Goal: Information Seeking & Learning: Find specific fact

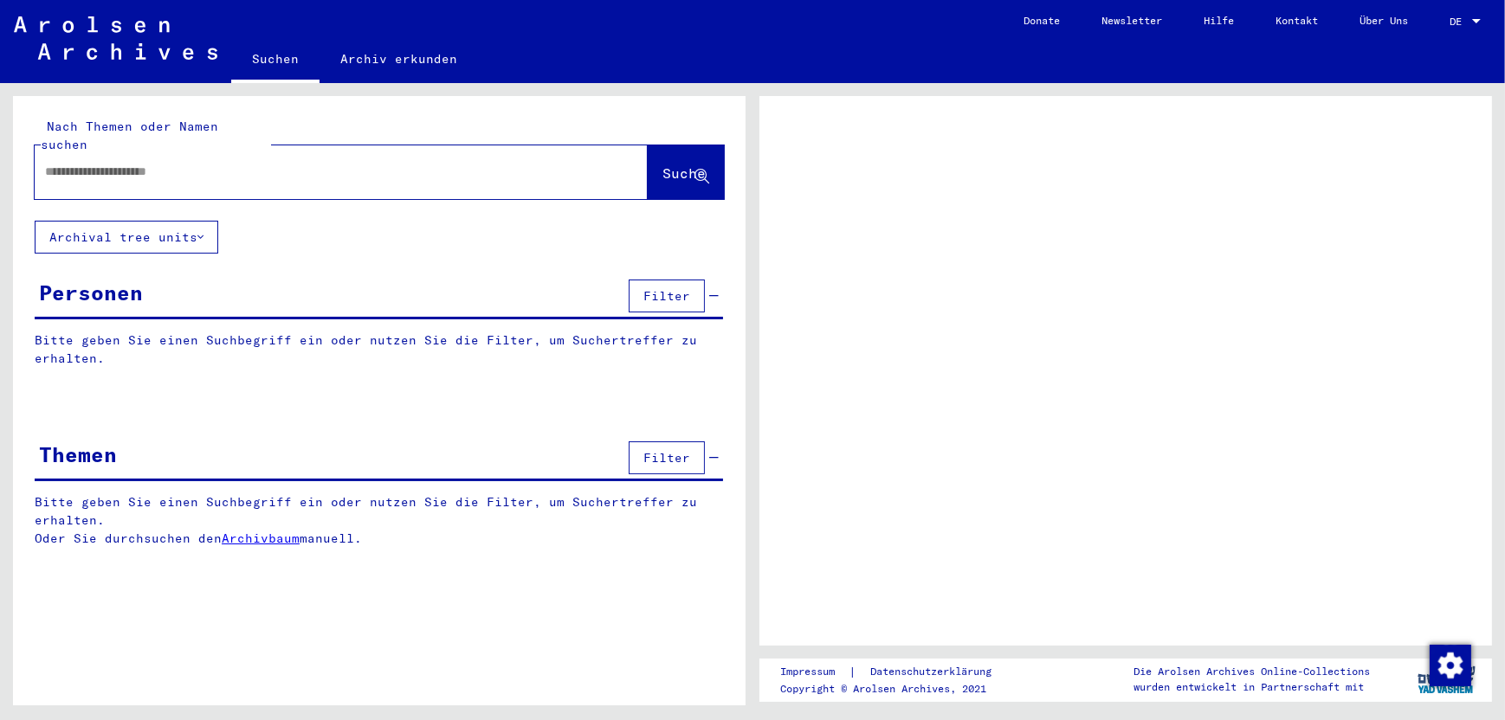
click at [138, 163] on input "text" at bounding box center [325, 172] width 561 height 18
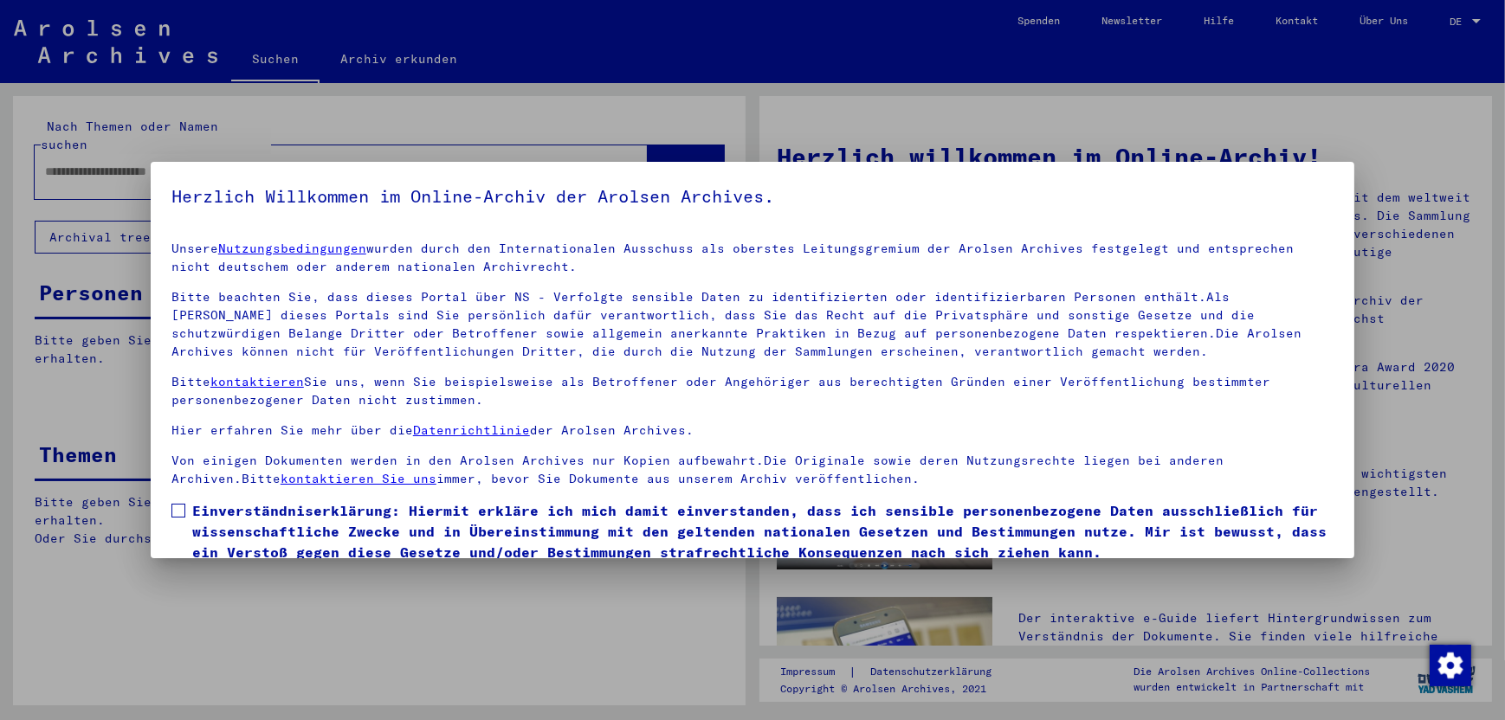
scroll to position [67, 0]
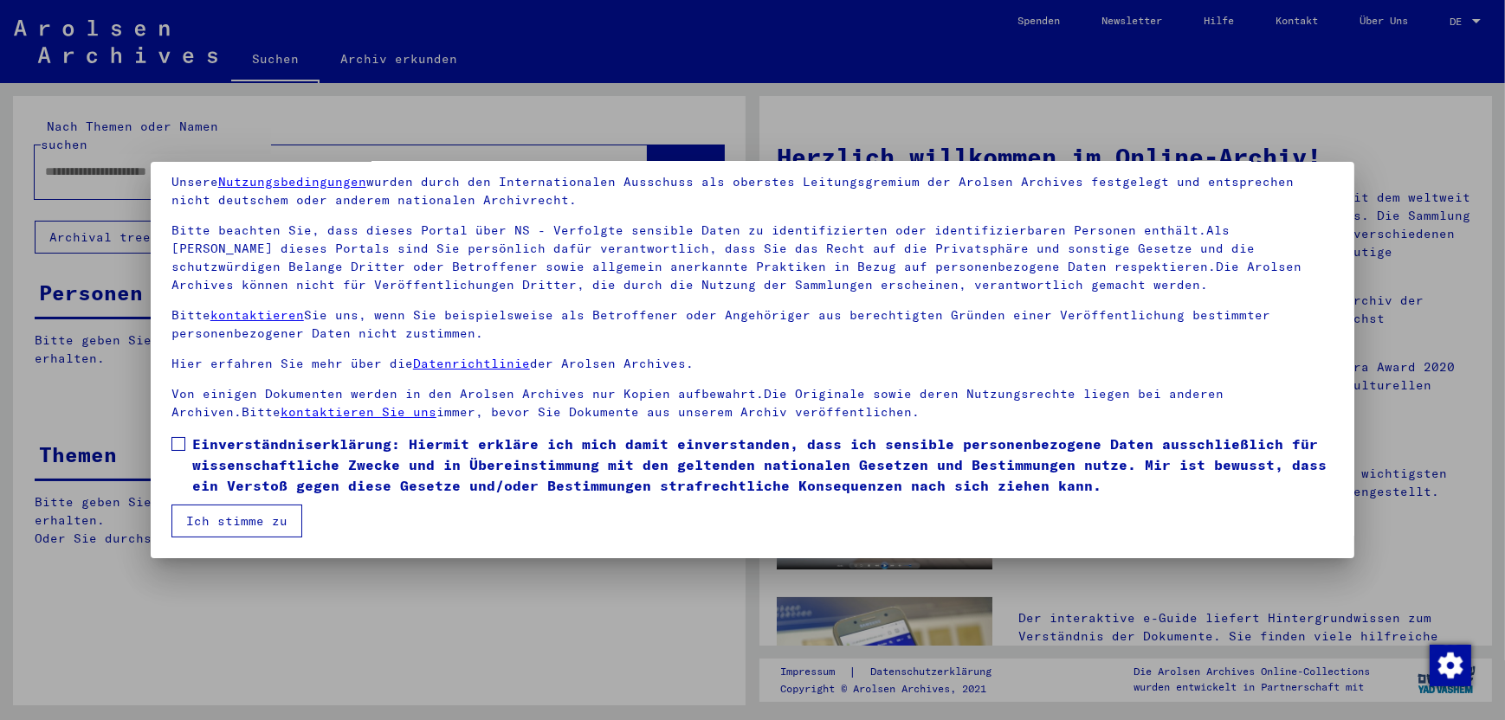
click at [178, 442] on span at bounding box center [178, 444] width 14 height 14
click at [254, 516] on button "Ich stimme zu" at bounding box center [236, 521] width 131 height 33
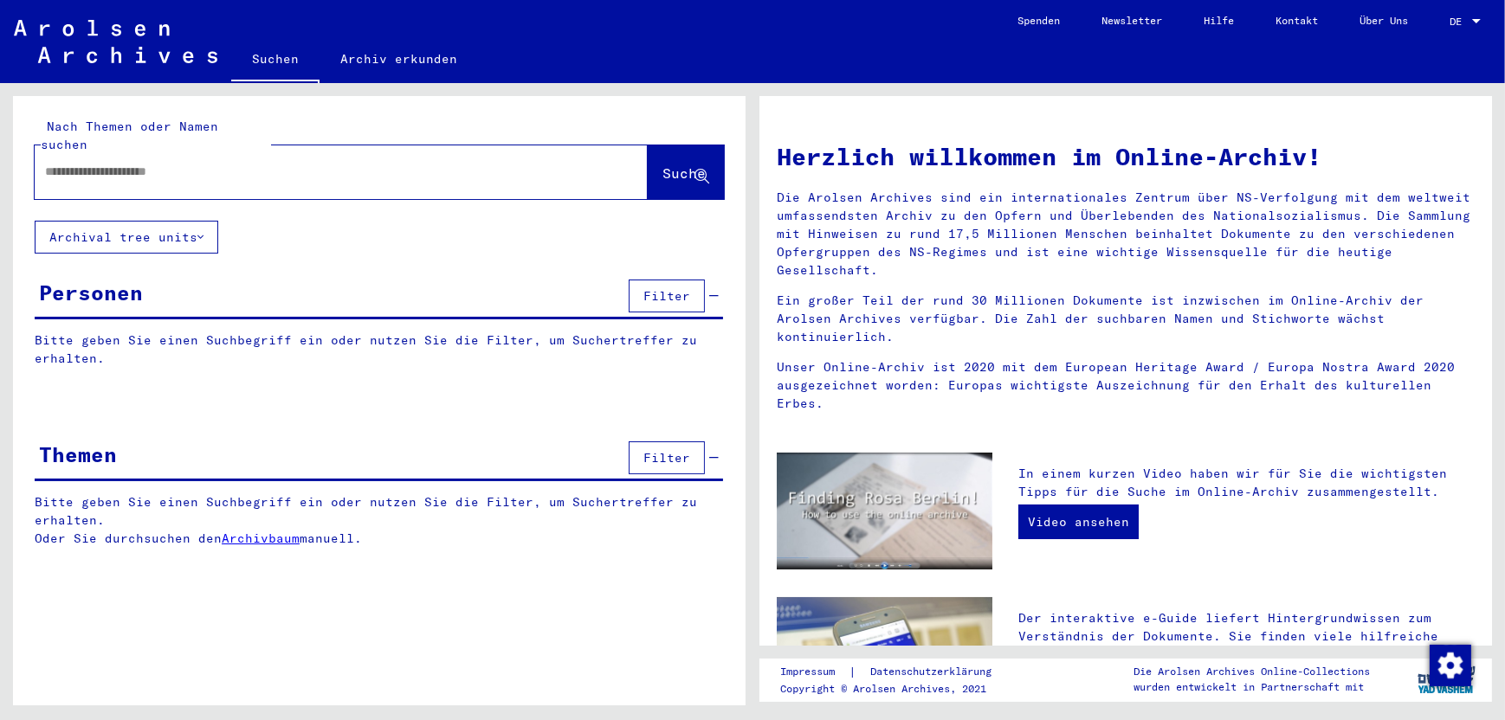
click at [131, 163] on input "text" at bounding box center [320, 172] width 551 height 18
click at [105, 163] on input "text" at bounding box center [320, 172] width 551 height 18
click at [662, 164] on span "Suche" at bounding box center [683, 172] width 43 height 17
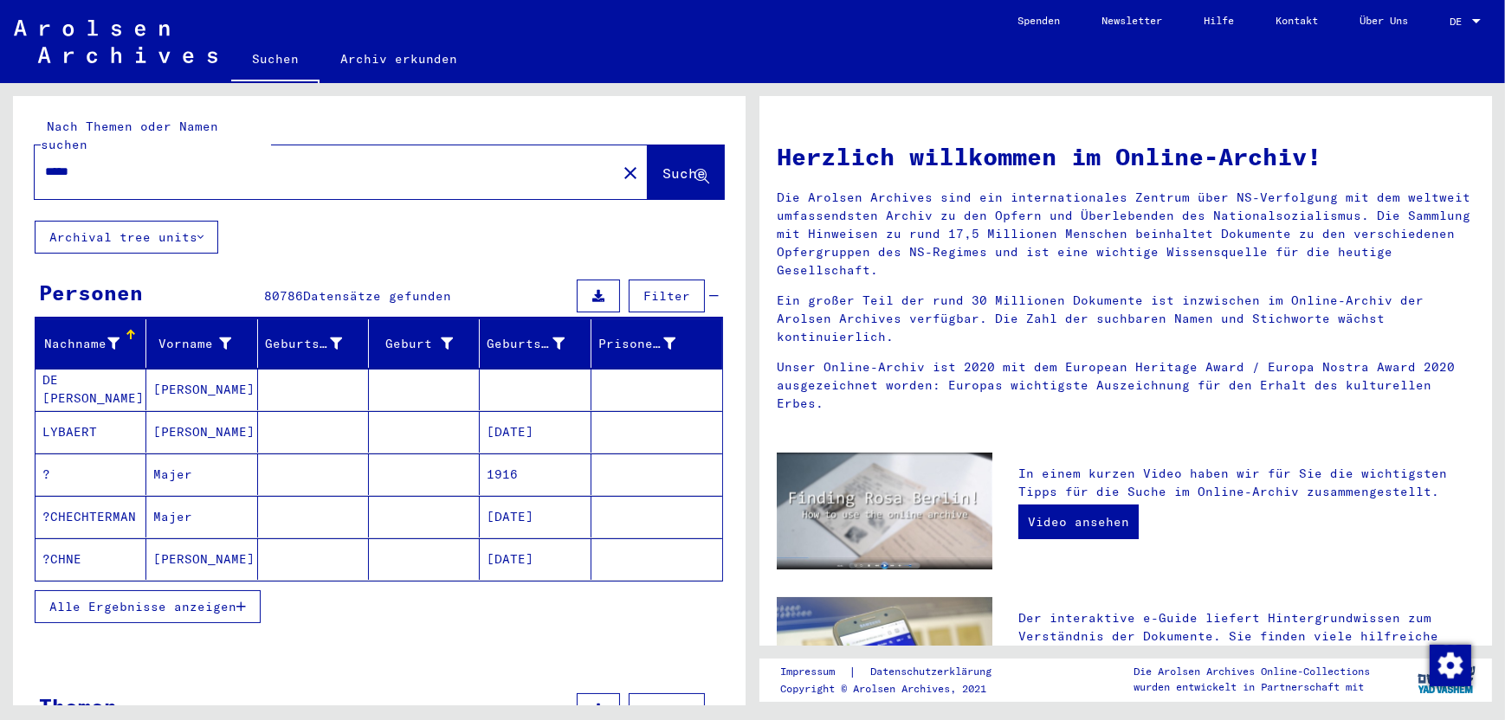
click at [109, 599] on span "Alle Ergebnisse anzeigen" at bounding box center [142, 607] width 187 height 16
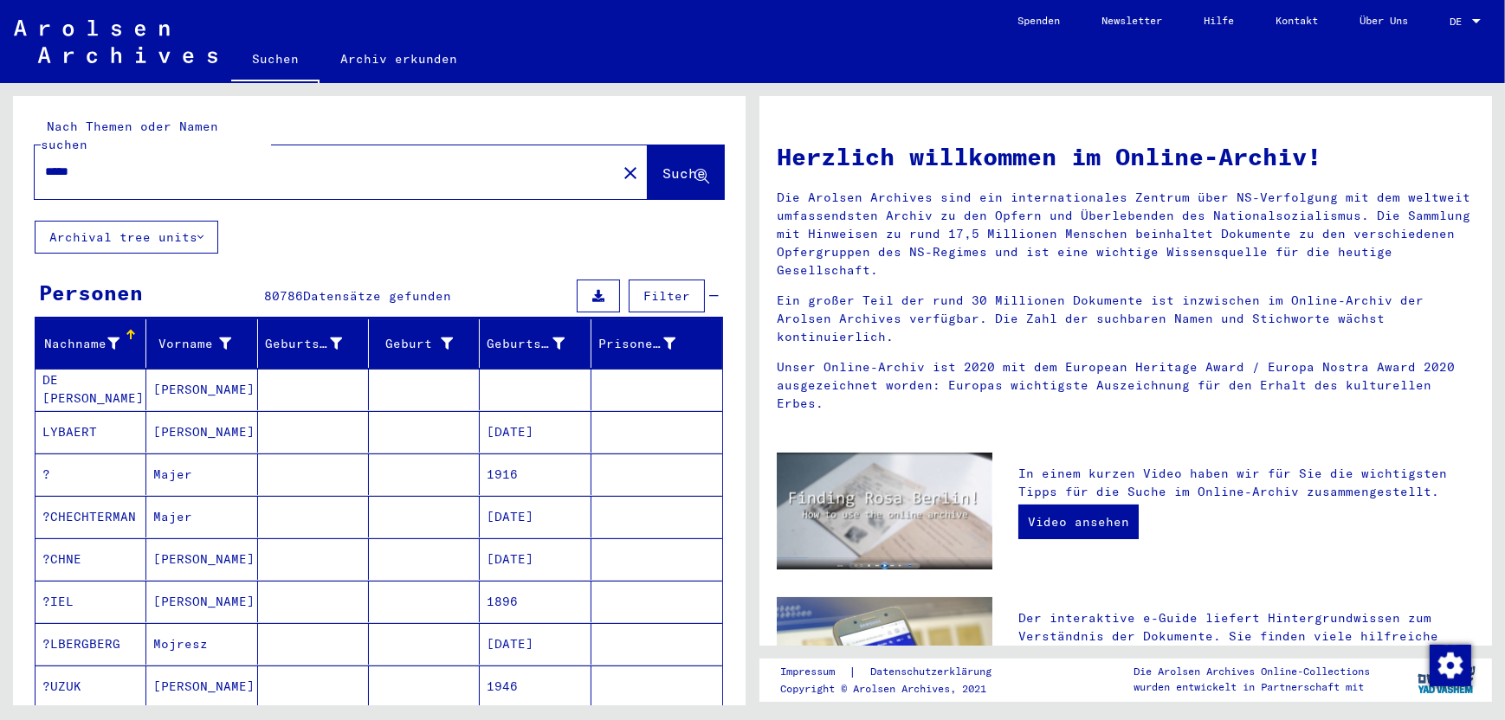
click at [48, 163] on input "*****" at bounding box center [320, 172] width 551 height 18
type input "**********"
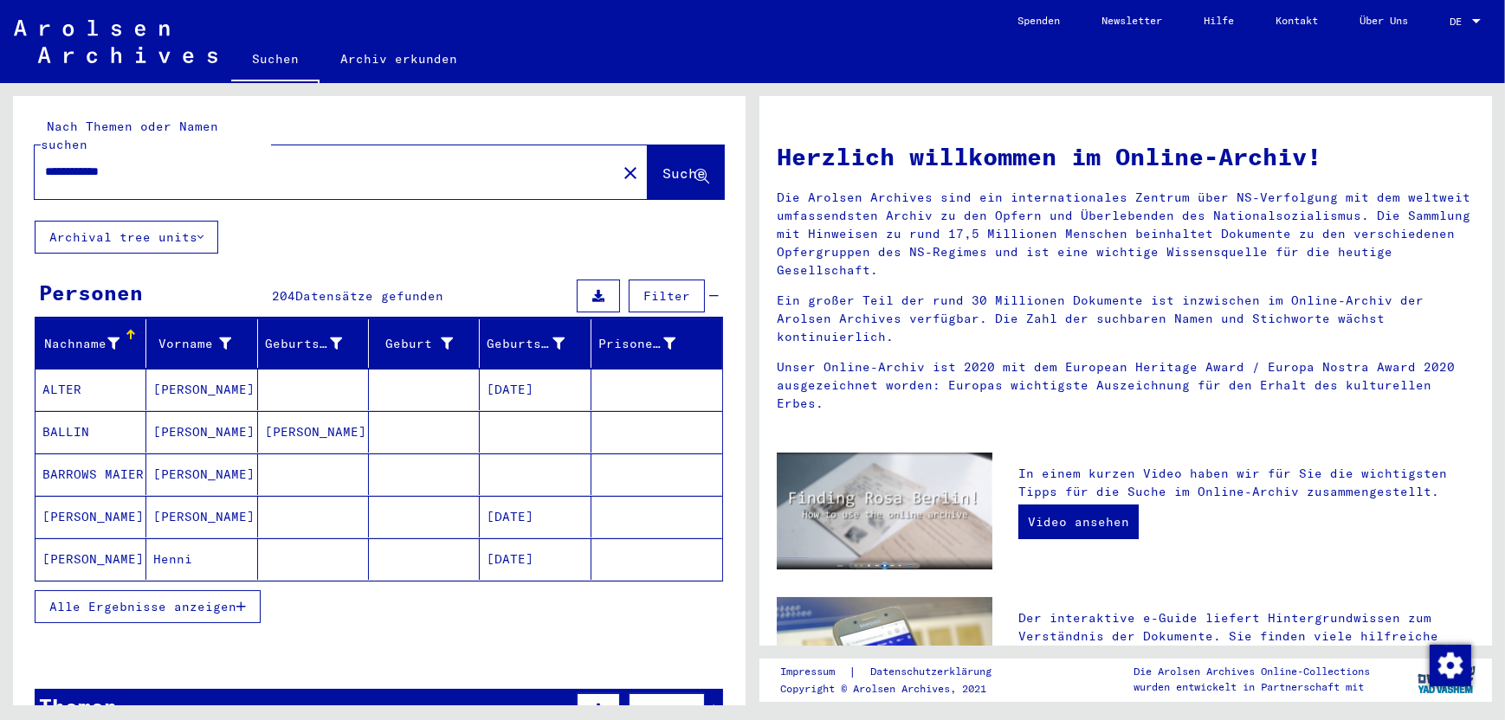
scroll to position [87, 0]
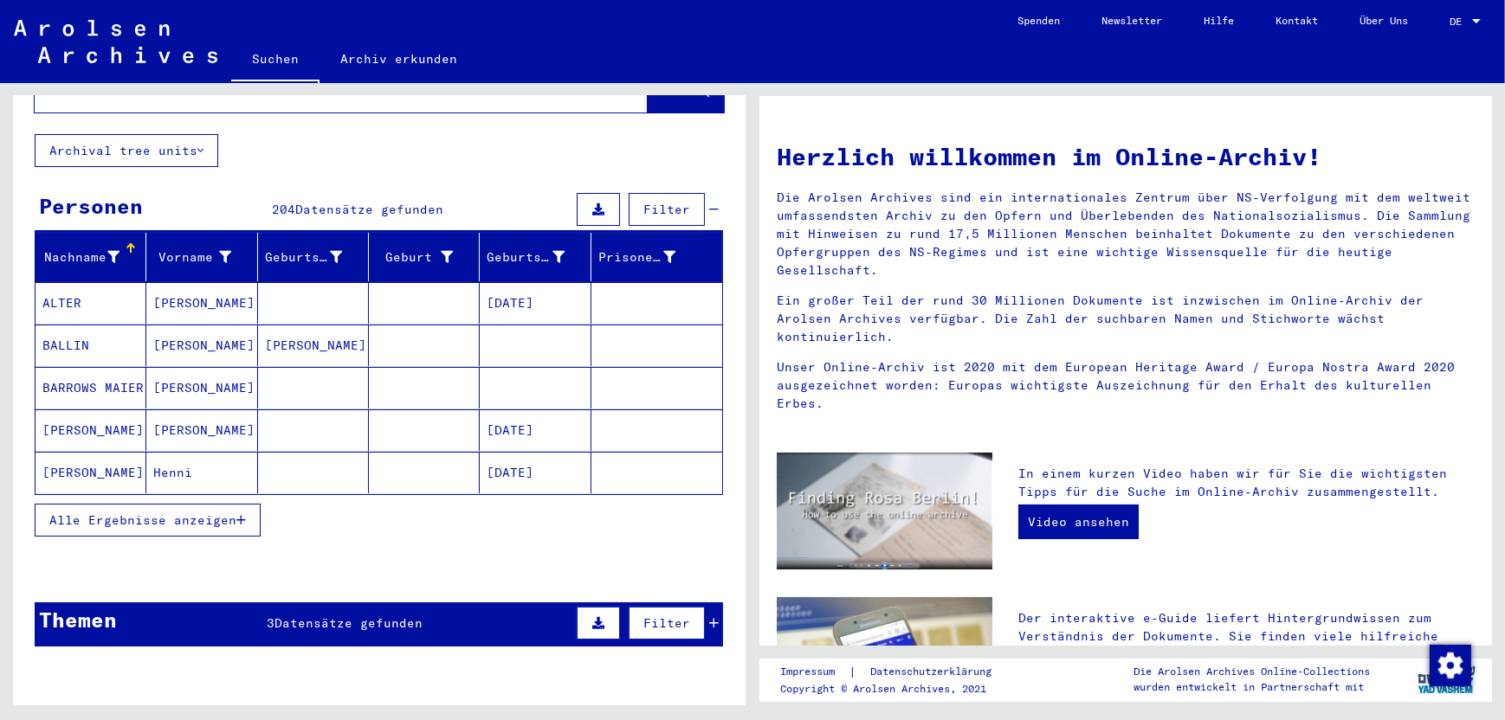
click at [184, 512] on span "Alle Ergebnisse anzeigen" at bounding box center [142, 520] width 187 height 16
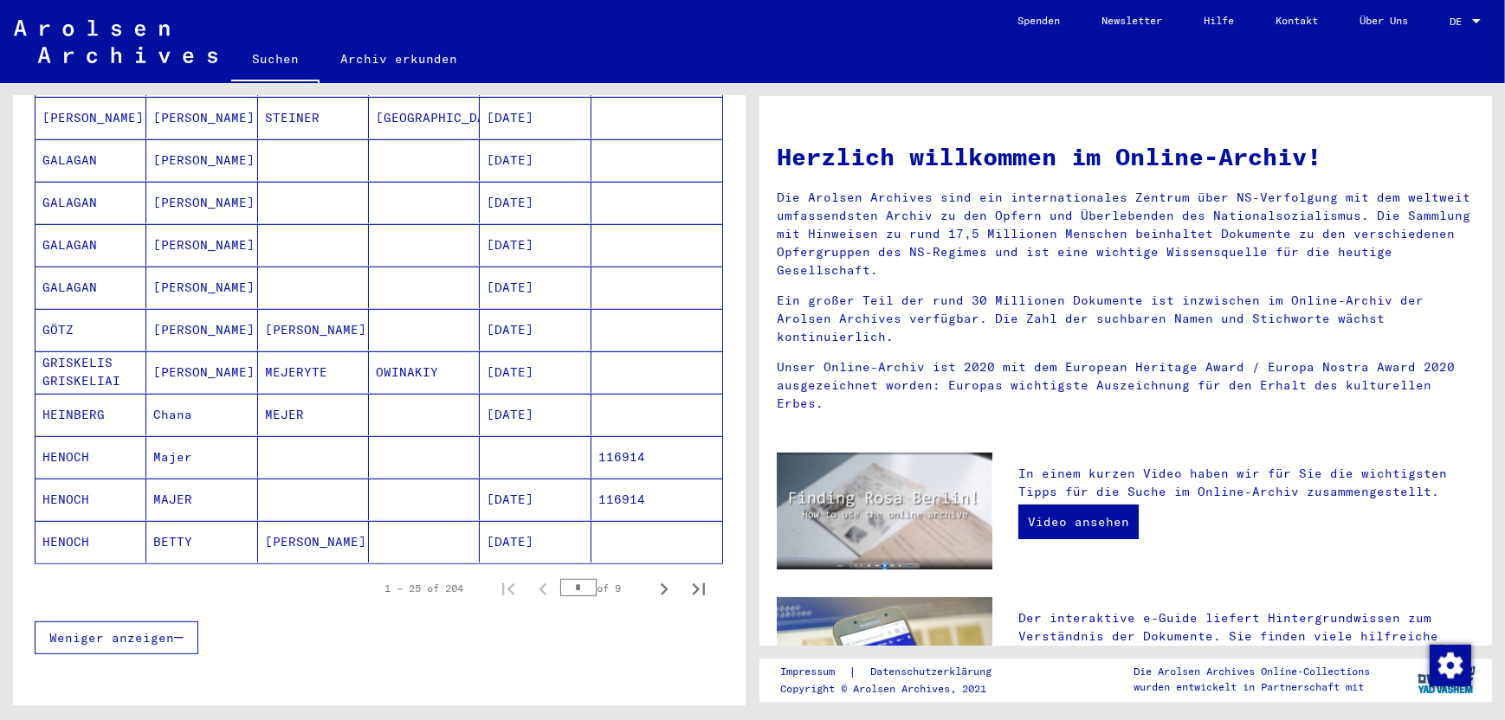
scroll to position [952, 0]
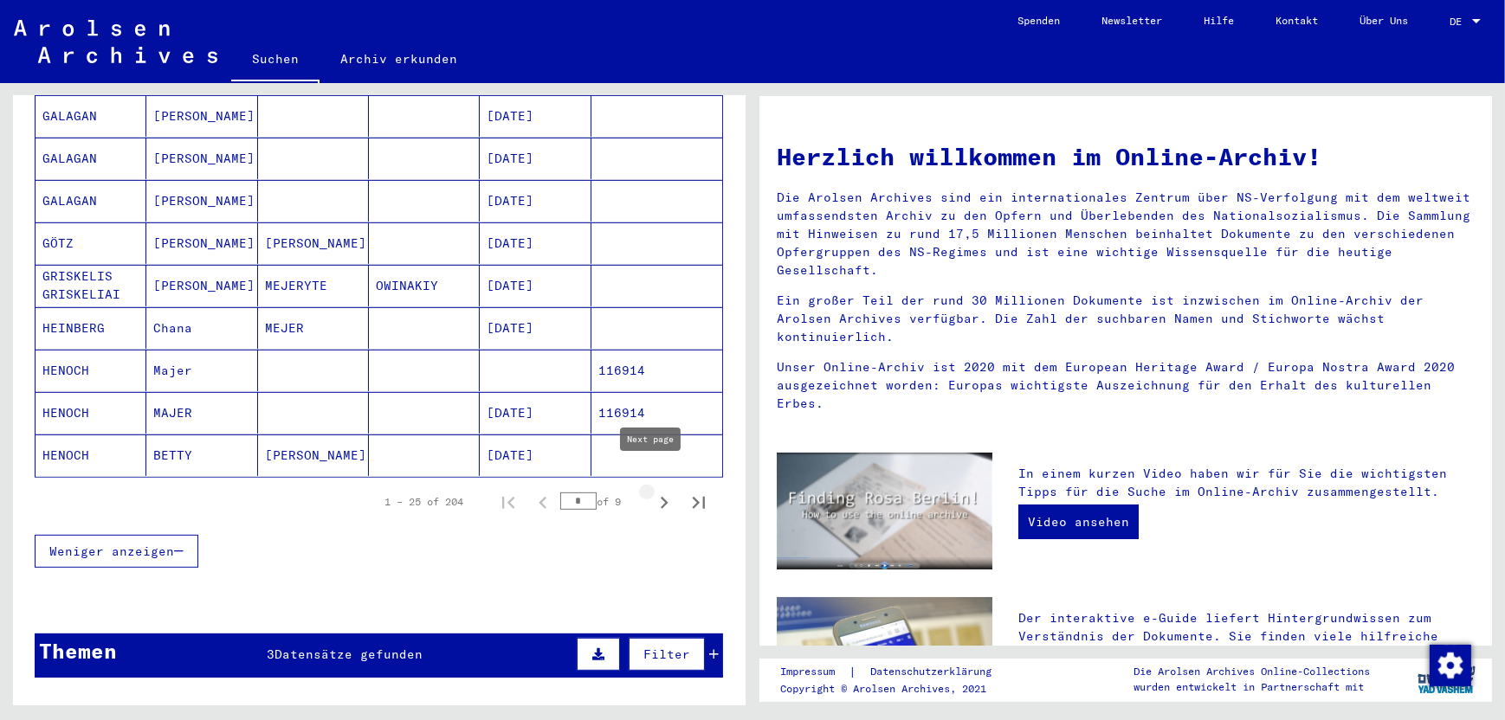
click at [652, 491] on icon "Next page" at bounding box center [664, 503] width 24 height 24
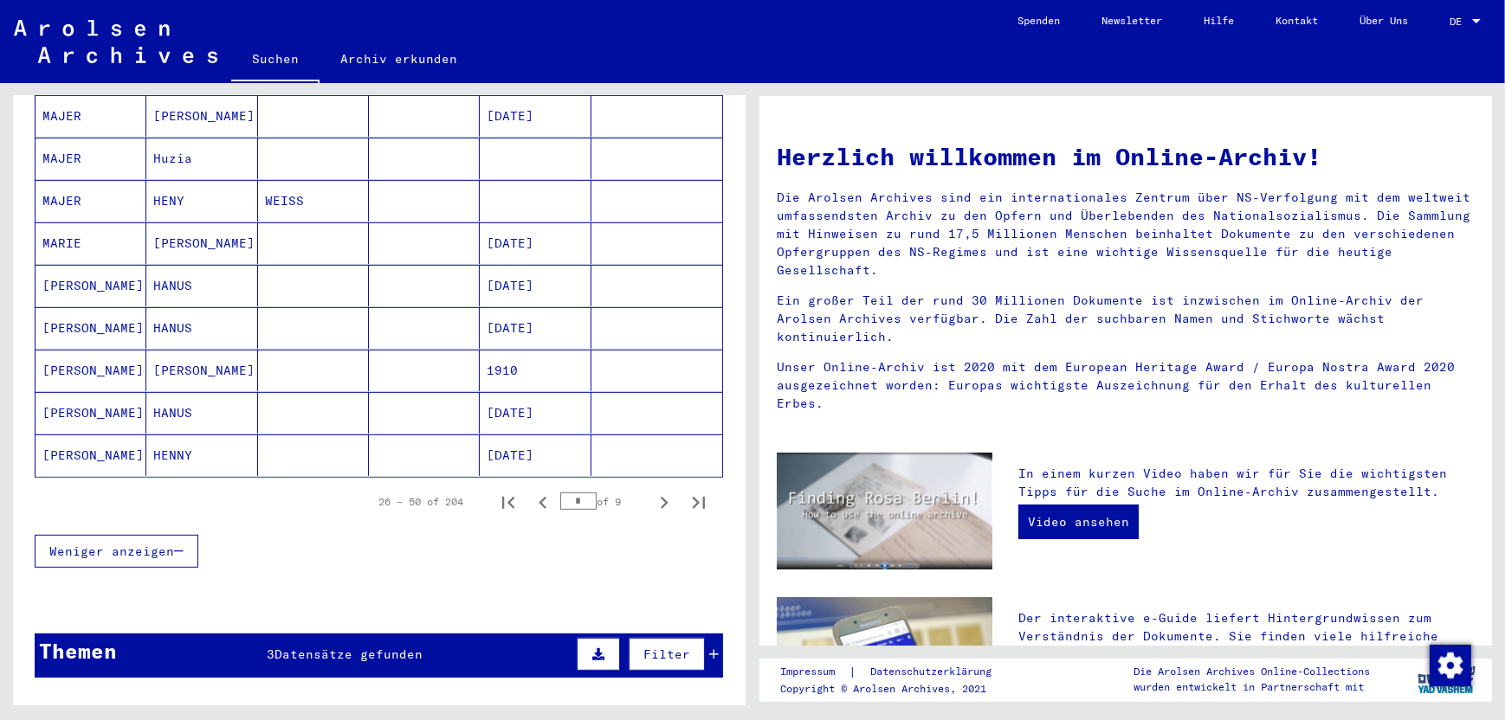
scroll to position [1039, 0]
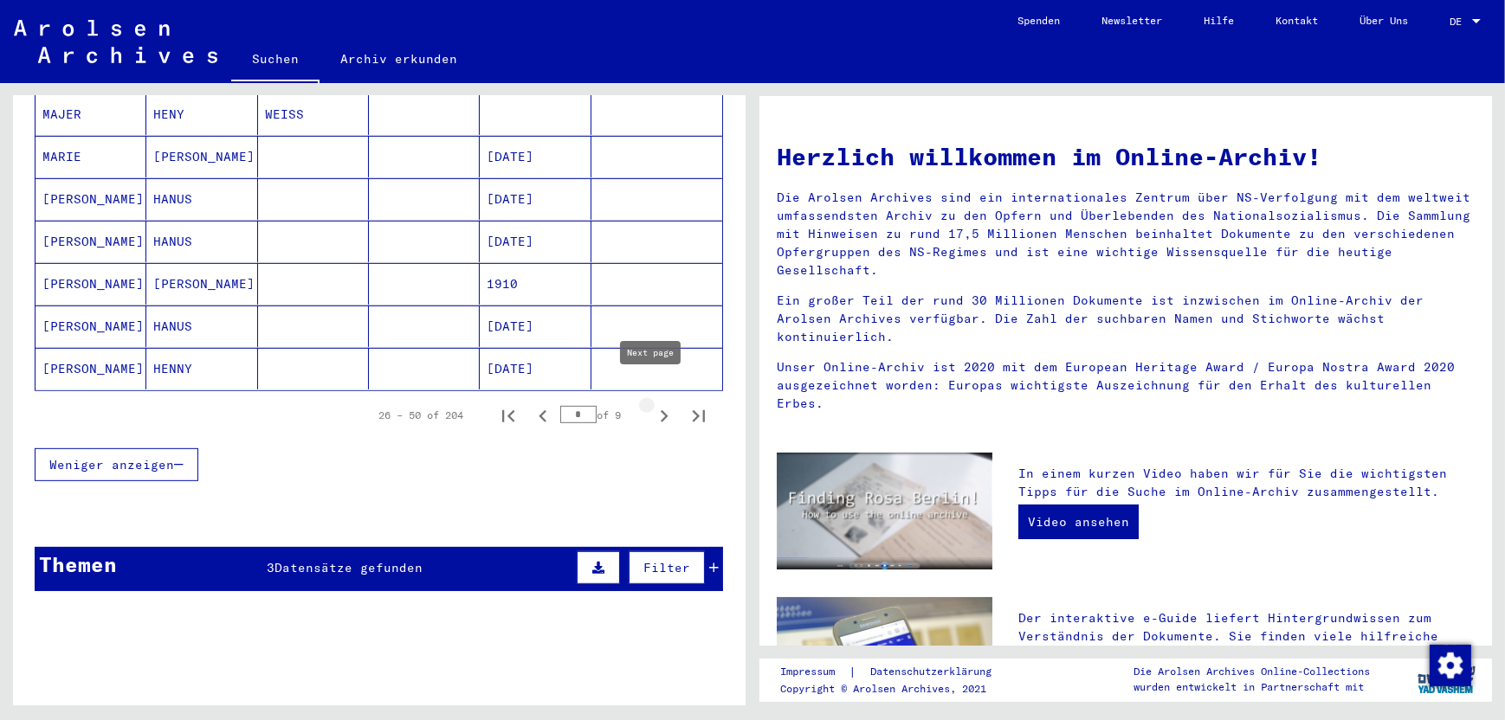
click at [661, 410] on icon "Next page" at bounding box center [665, 416] width 8 height 12
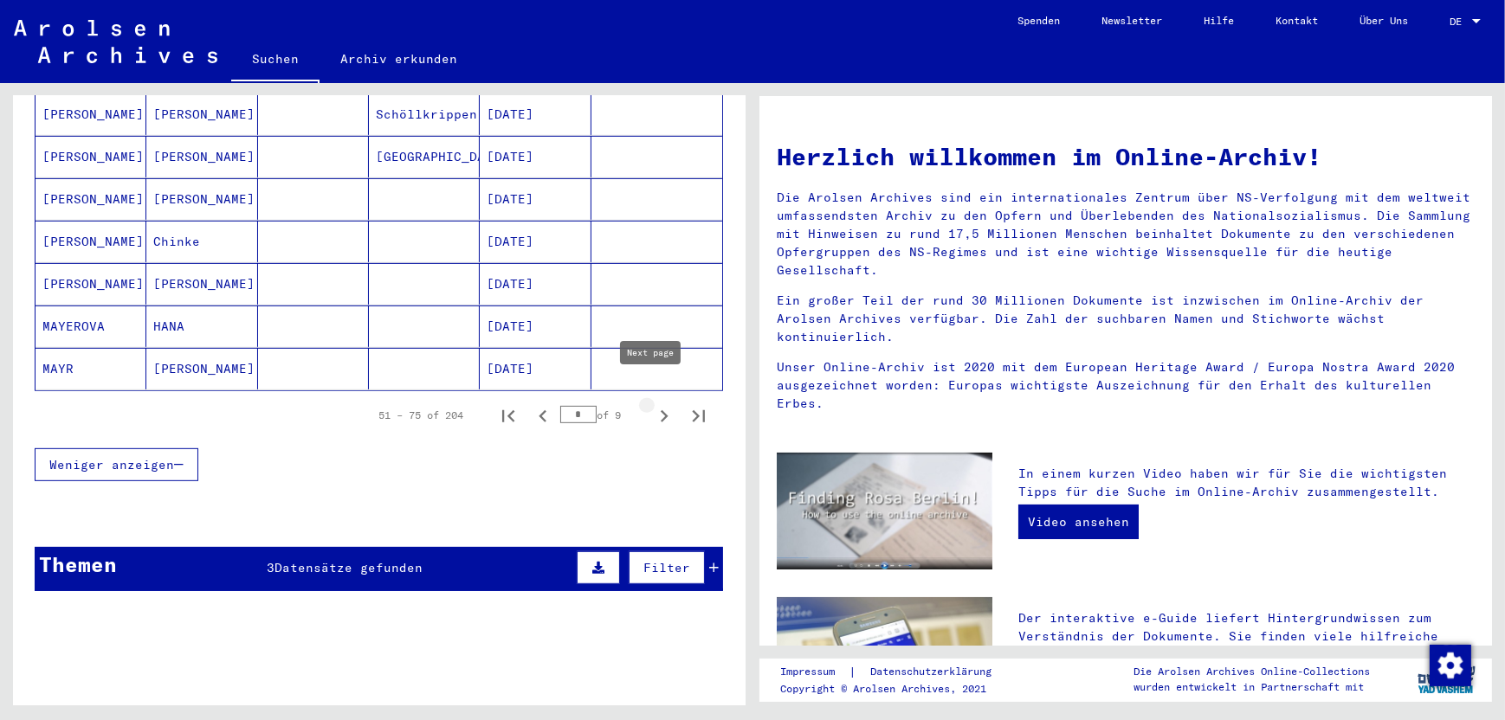
click at [652, 404] on icon "Next page" at bounding box center [664, 416] width 24 height 24
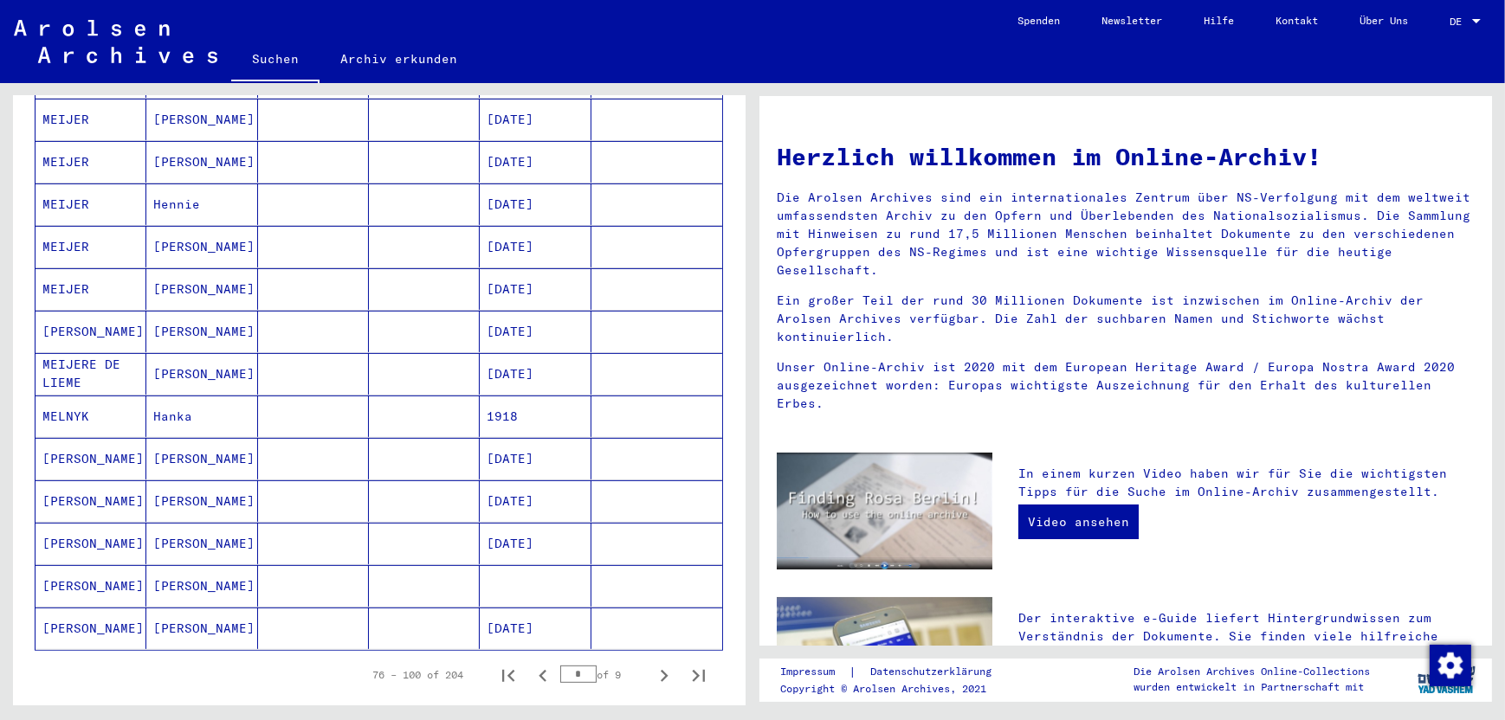
scroll to position [866, 0]
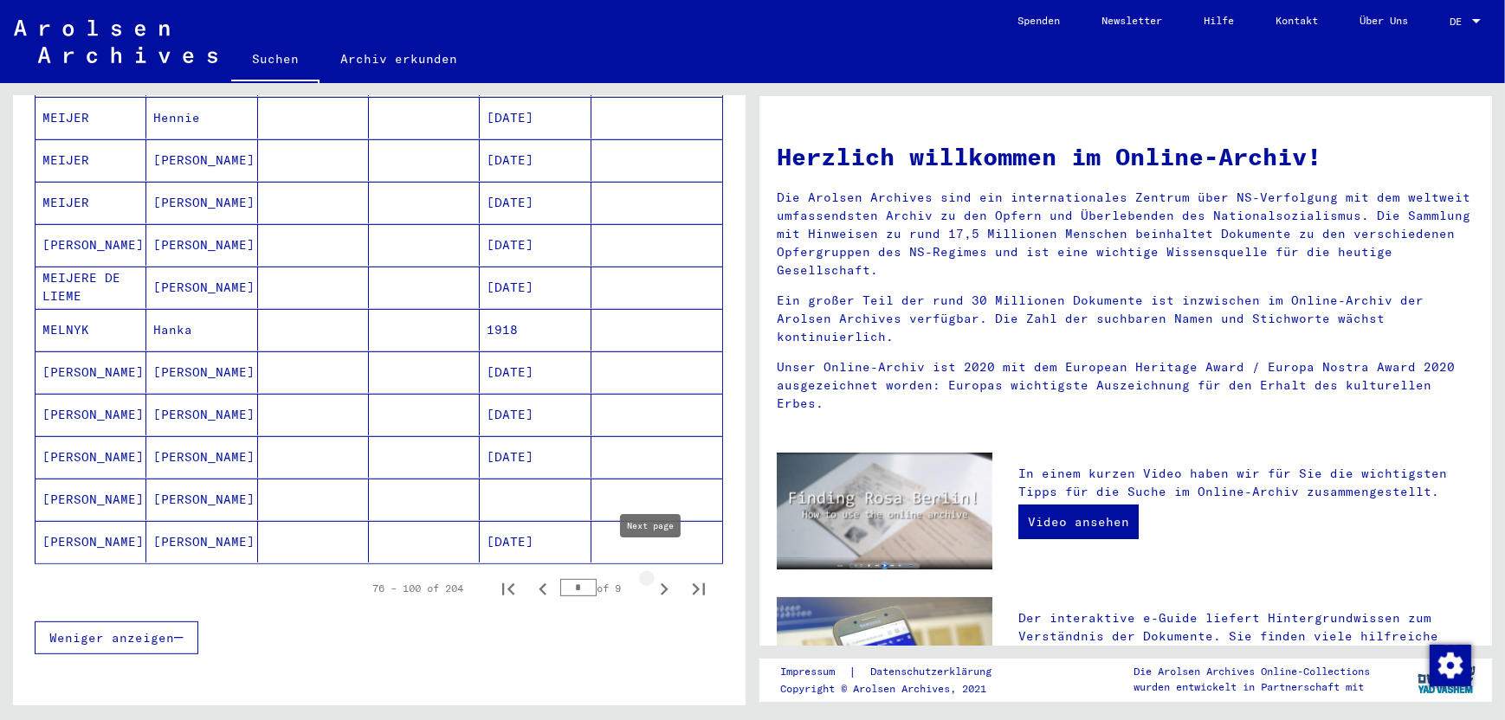
click at [652, 577] on icon "Next page" at bounding box center [664, 589] width 24 height 24
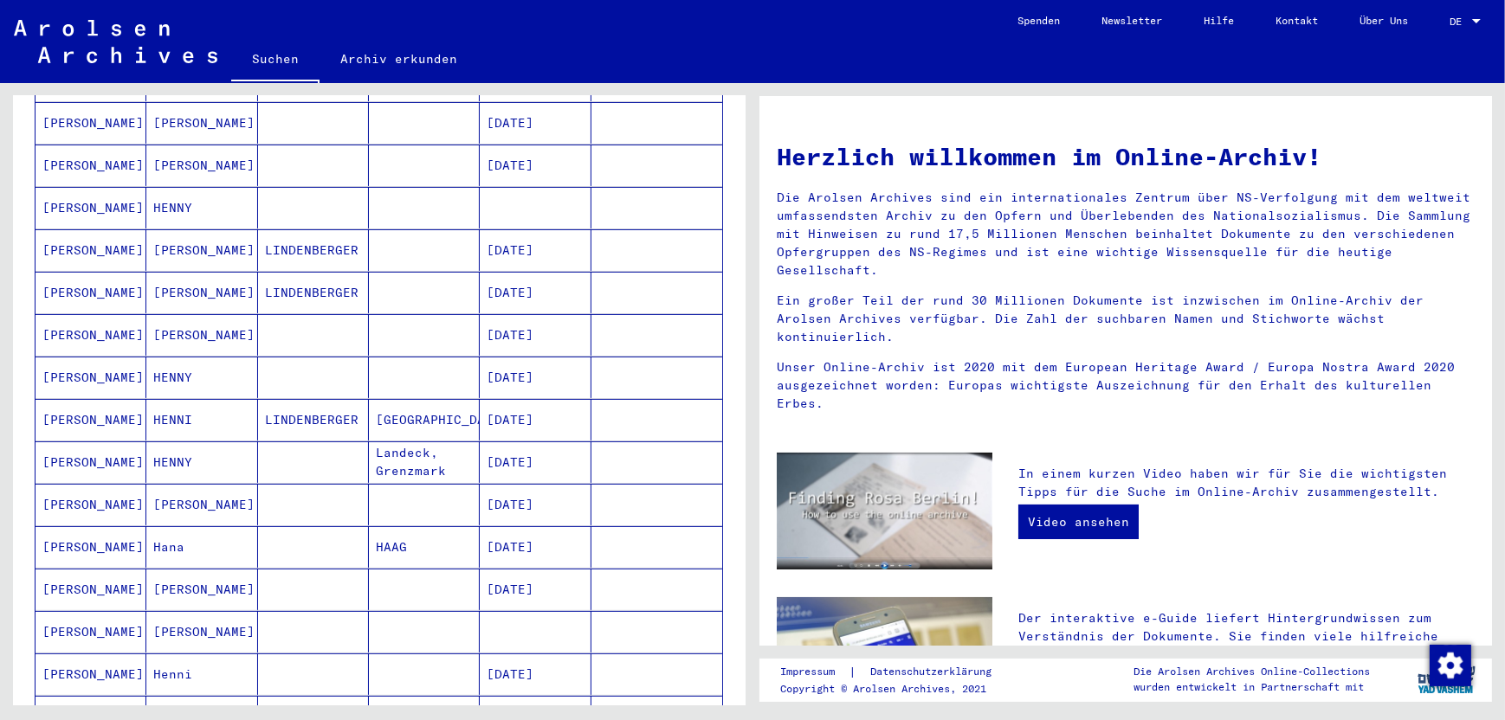
scroll to position [519, 0]
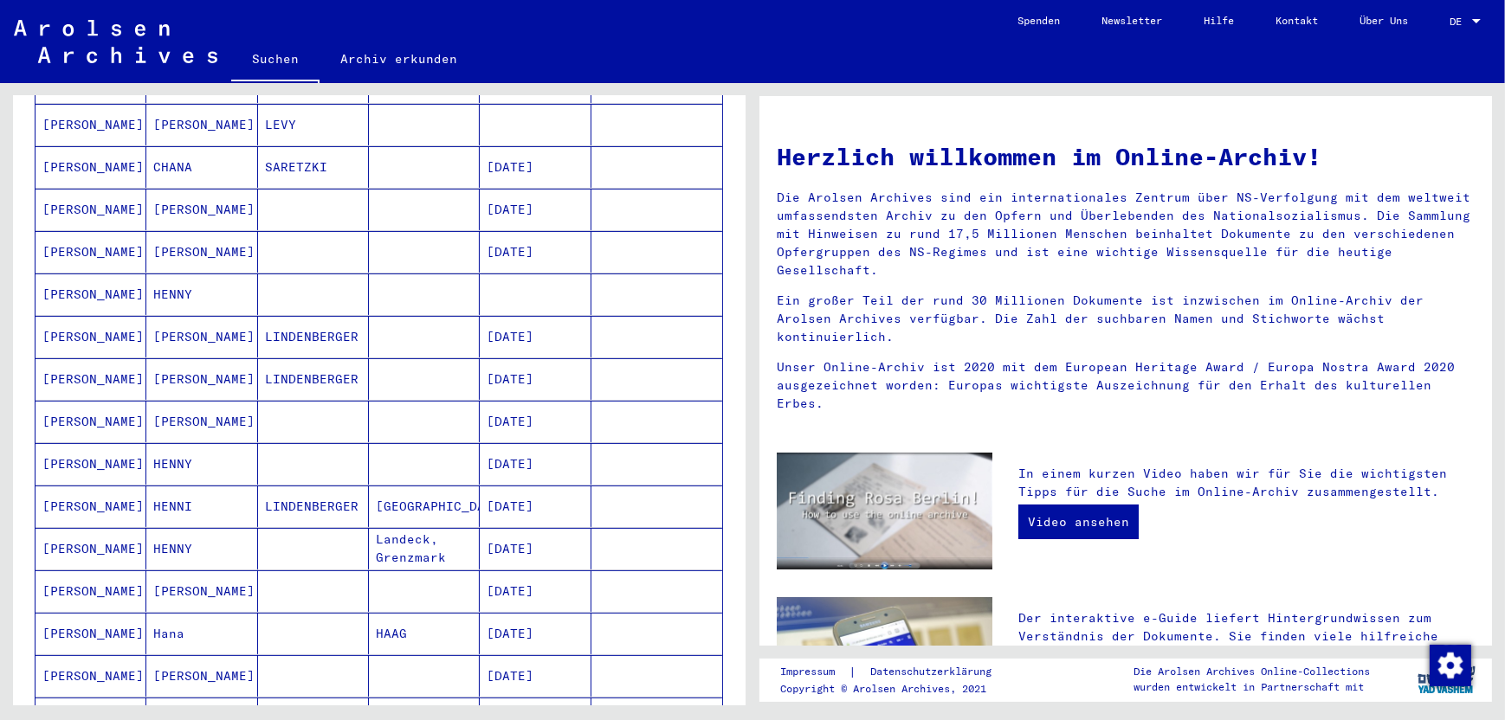
click at [60, 189] on mat-cell "[PERSON_NAME]" at bounding box center [90, 210] width 111 height 42
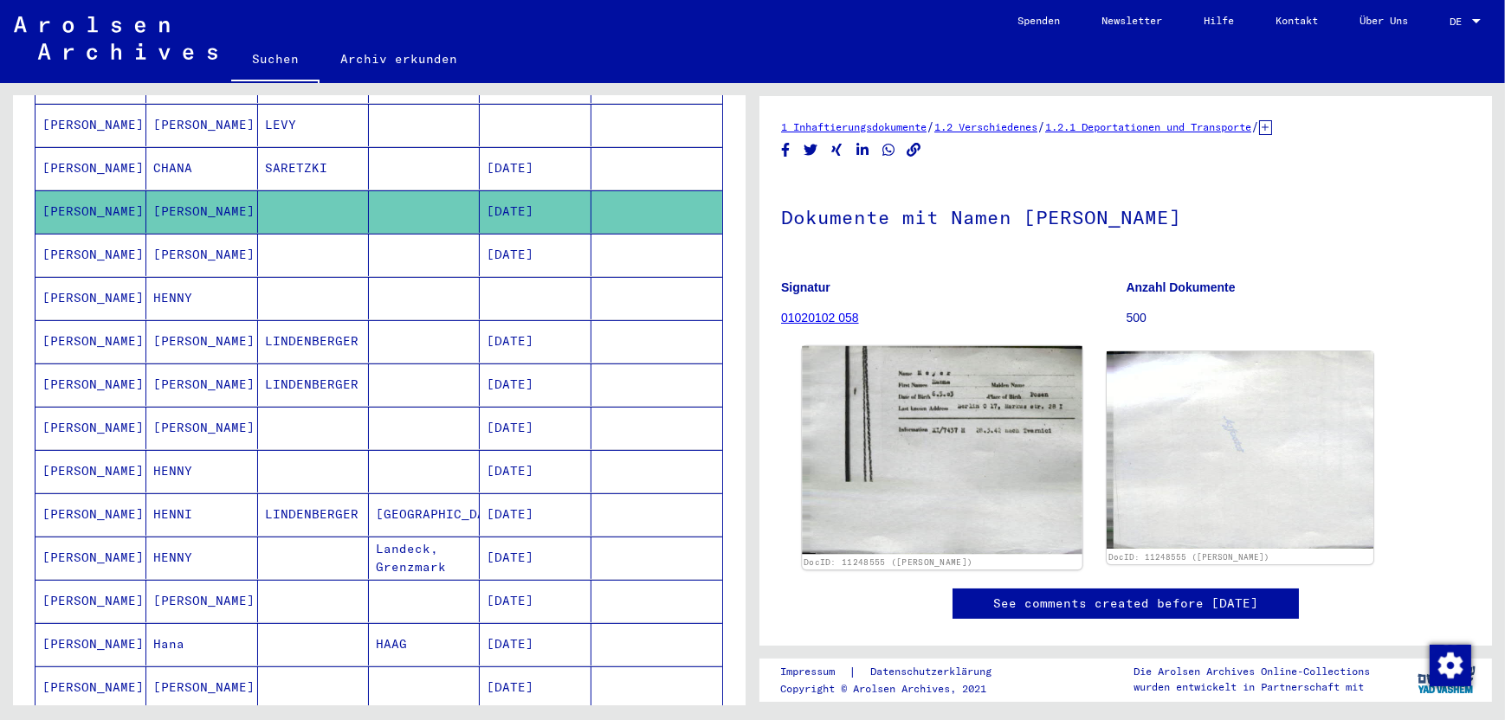
click at [955, 387] on img at bounding box center [942, 450] width 280 height 209
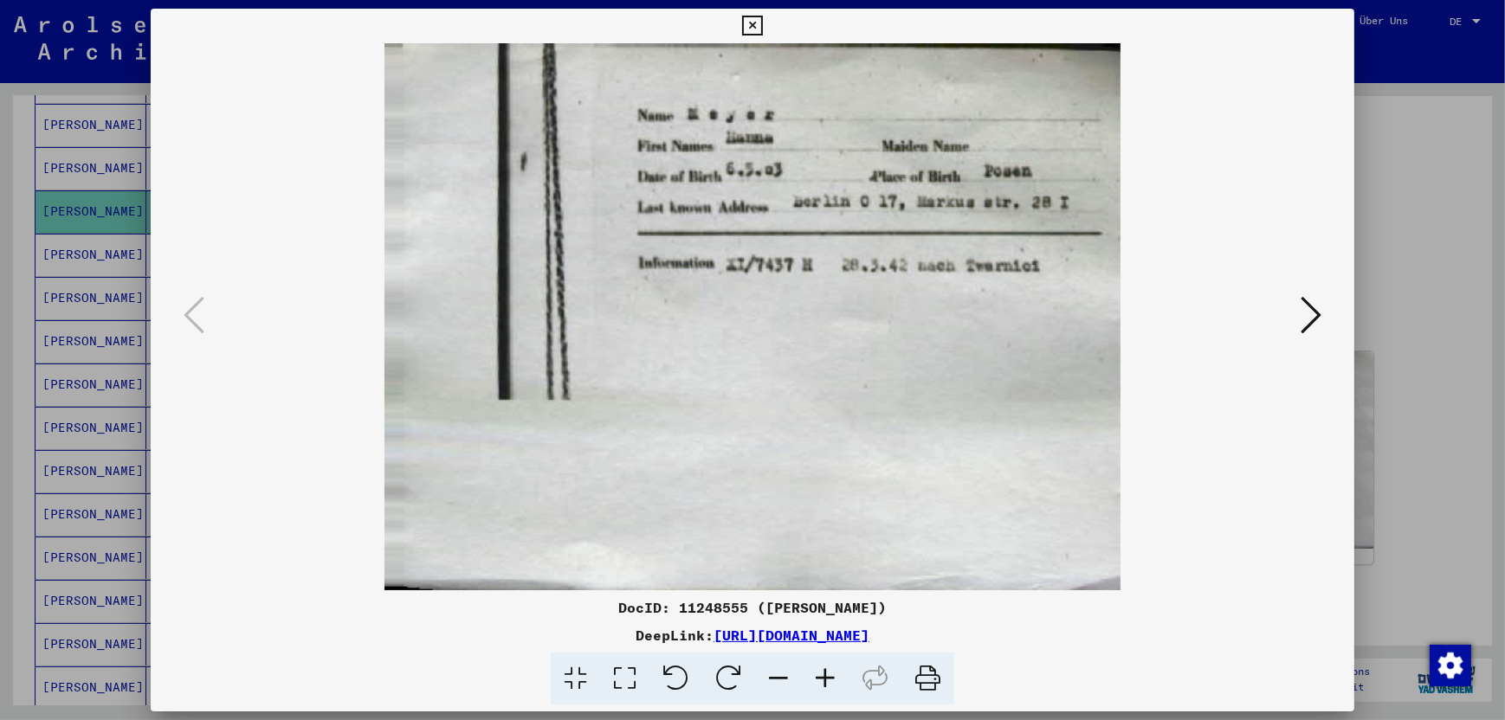
click at [751, 22] on icon at bounding box center [752, 26] width 20 height 21
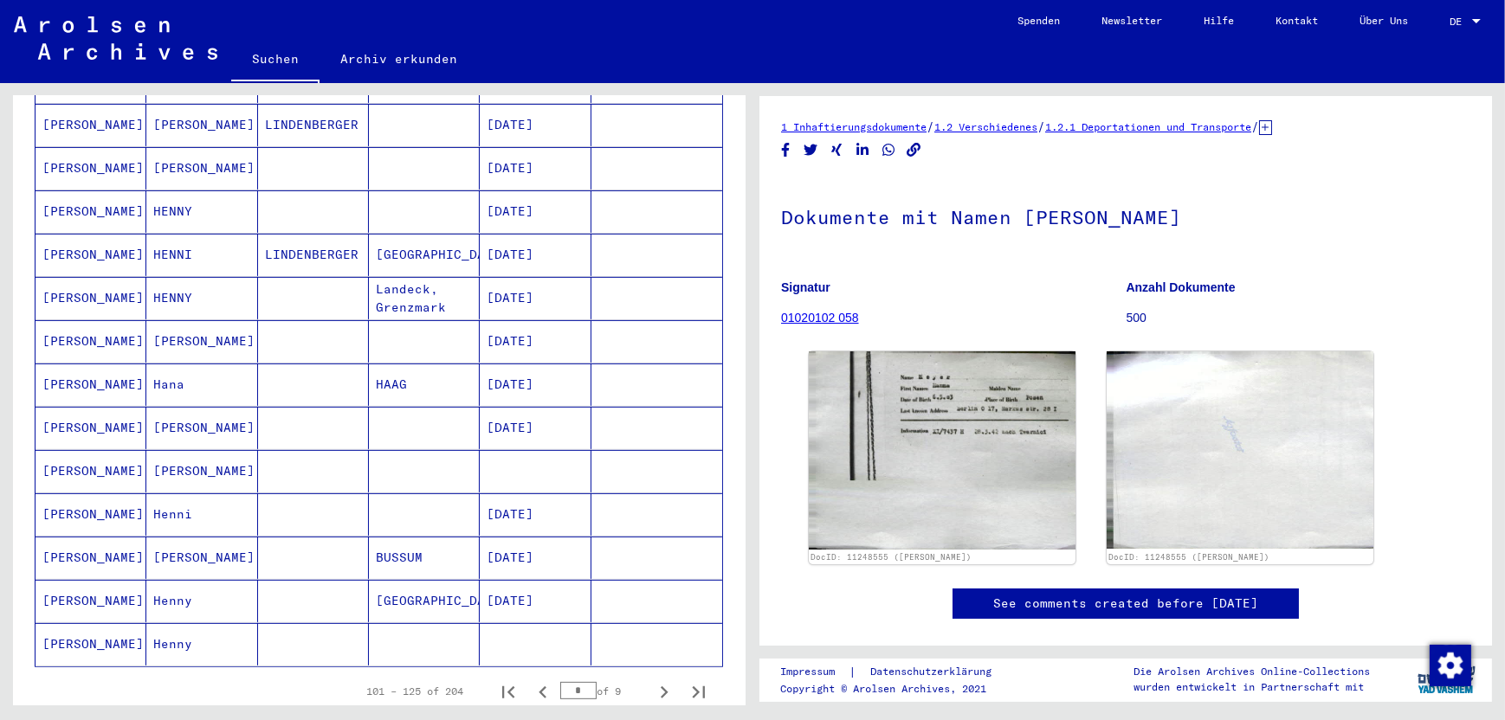
scroll to position [871, 0]
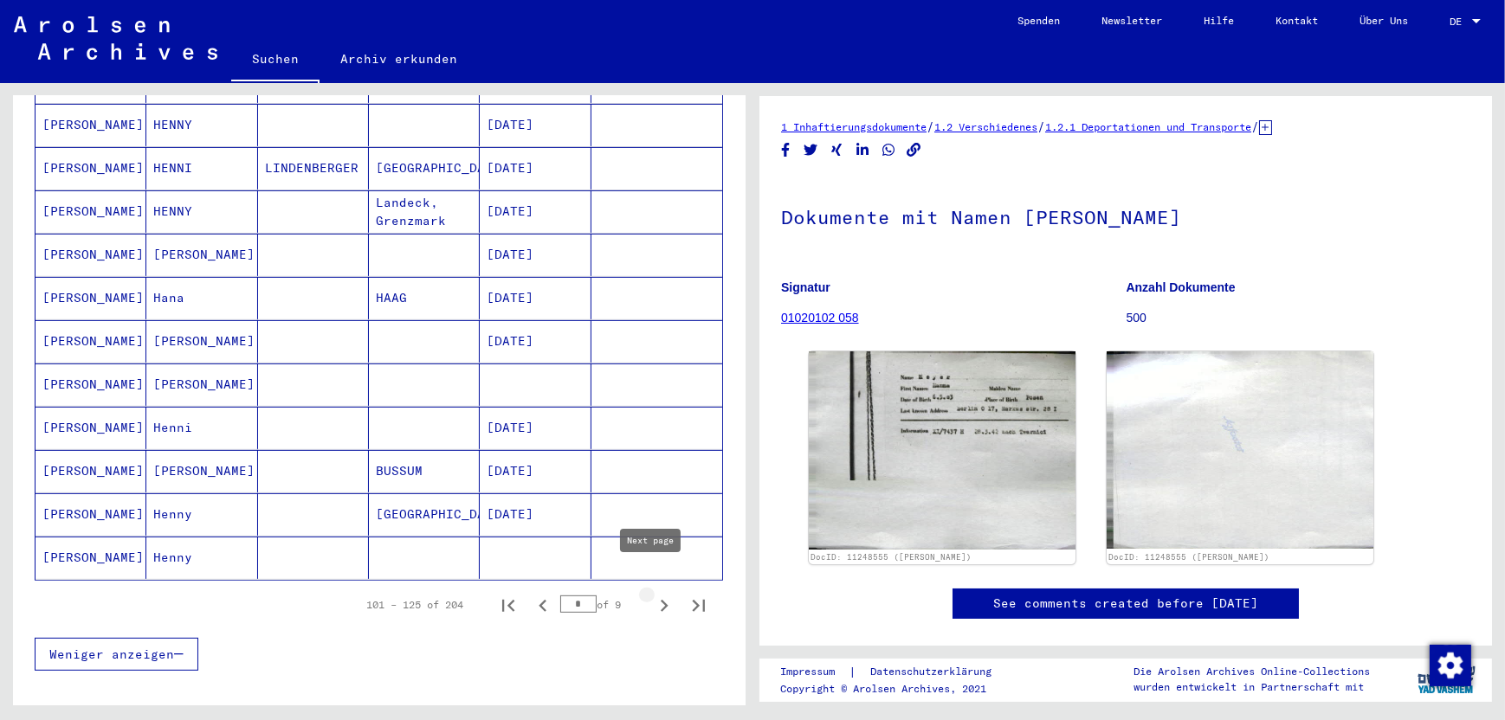
click at [652, 594] on icon "Next page" at bounding box center [664, 606] width 24 height 24
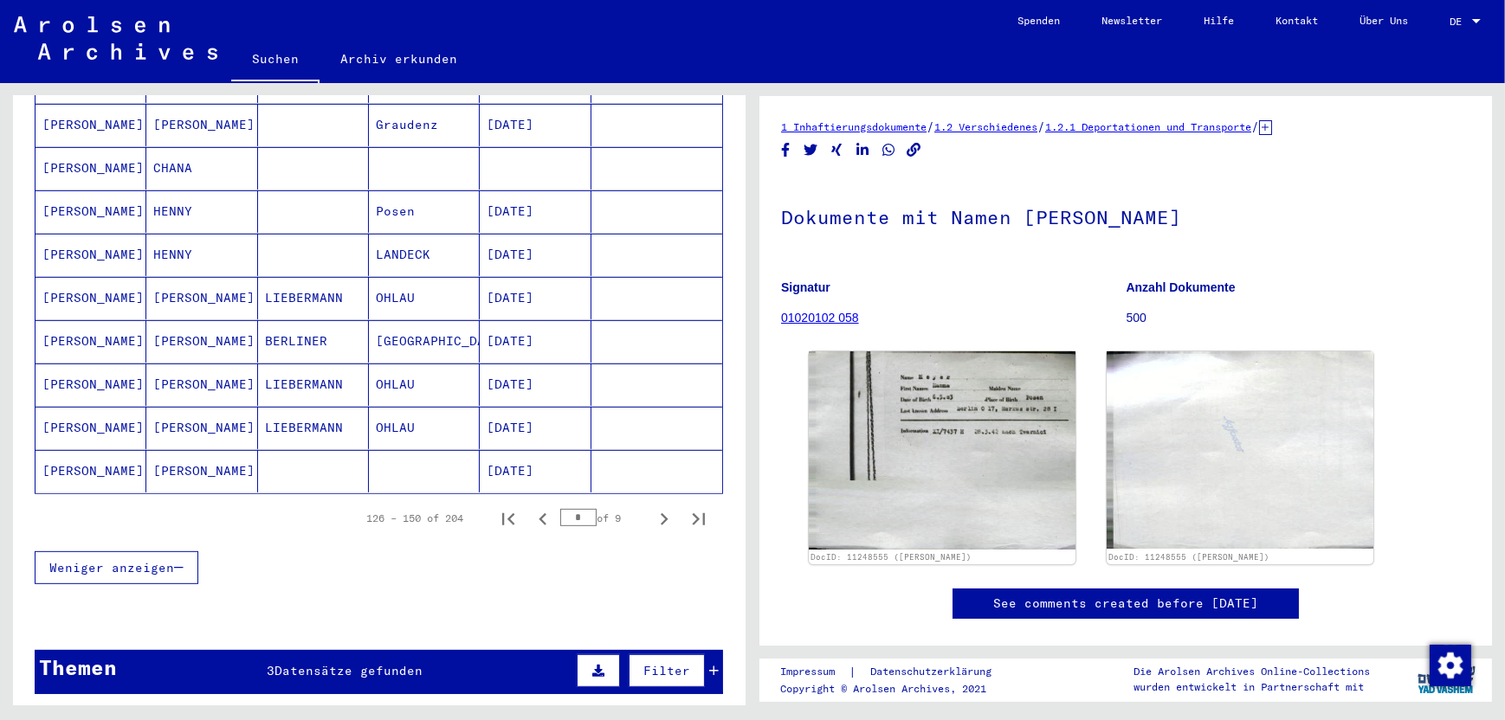
scroll to position [1044, 0]
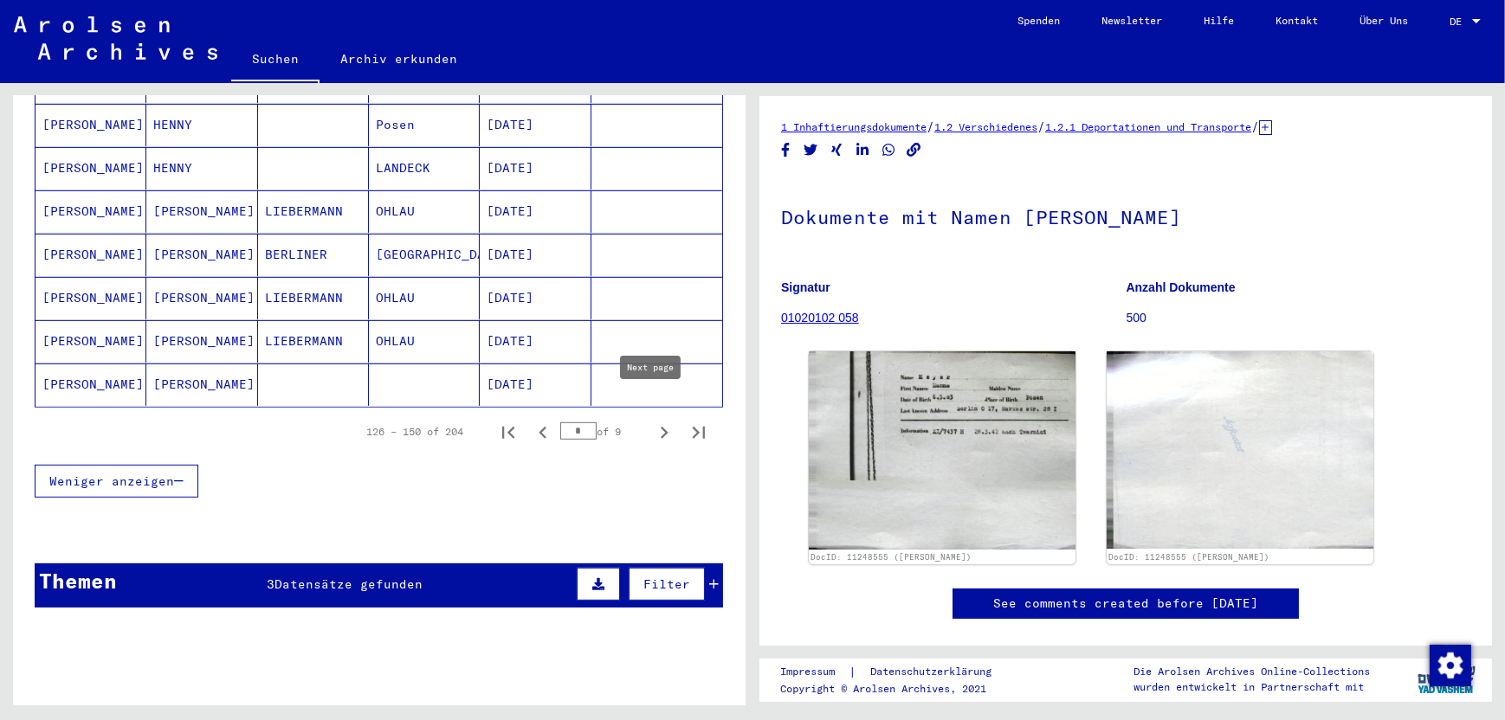
click at [661, 427] on icon "Next page" at bounding box center [665, 433] width 8 height 12
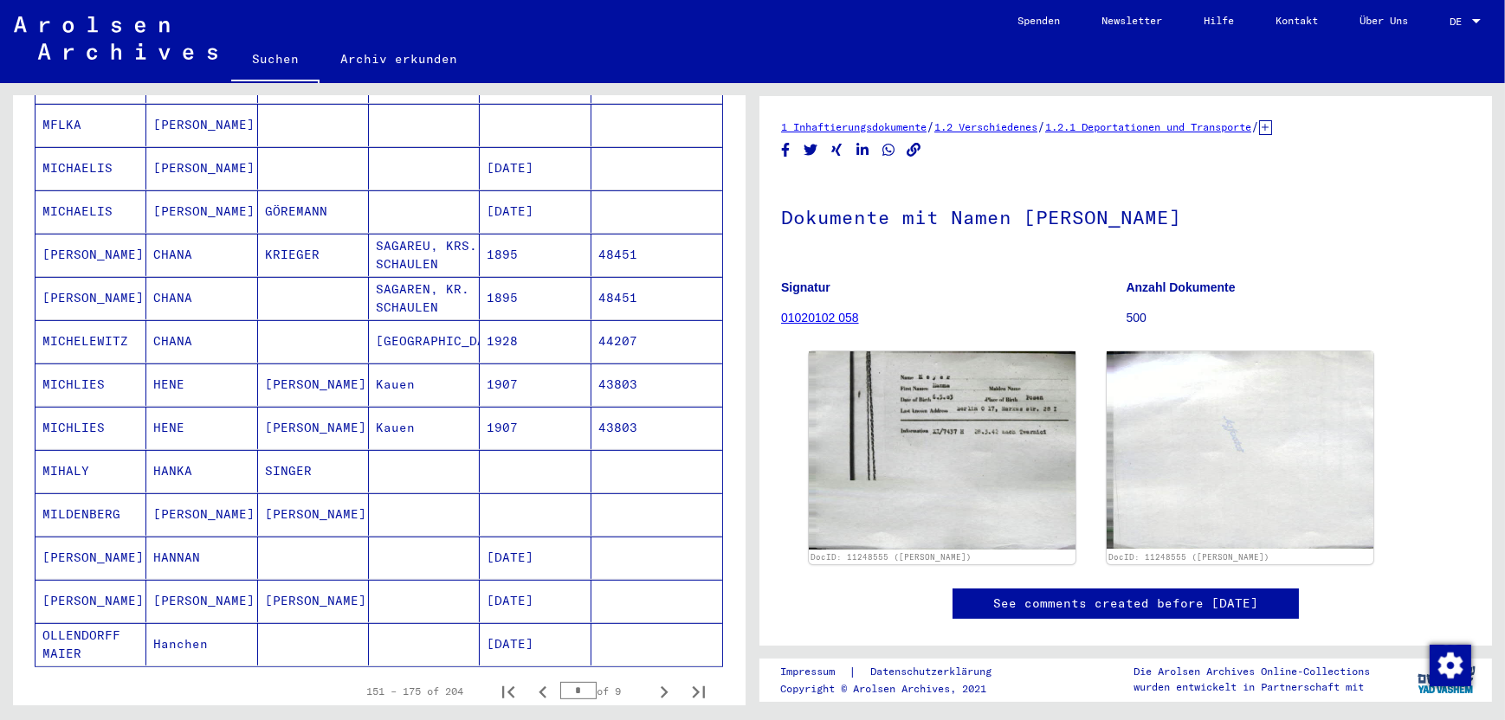
scroll to position [871, 0]
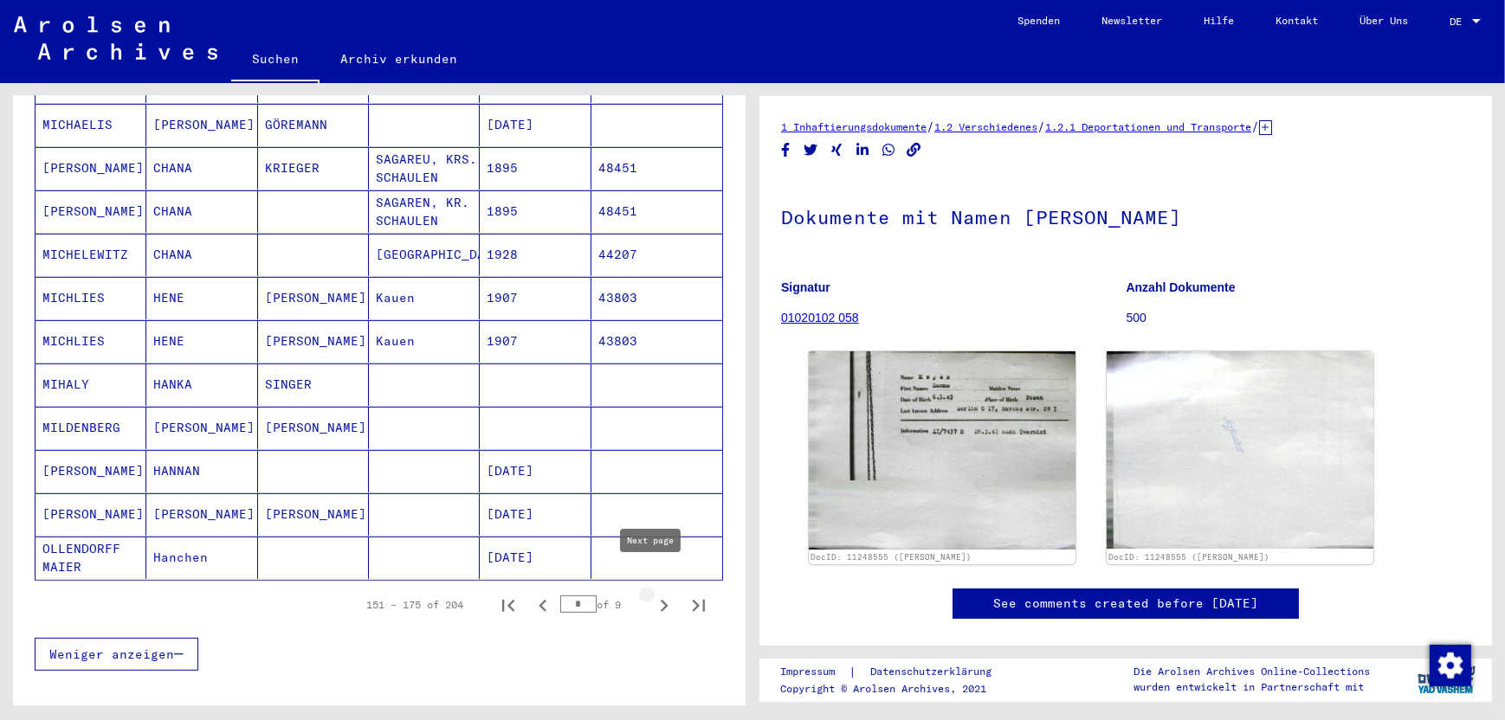
click at [656, 594] on icon "Next page" at bounding box center [664, 606] width 24 height 24
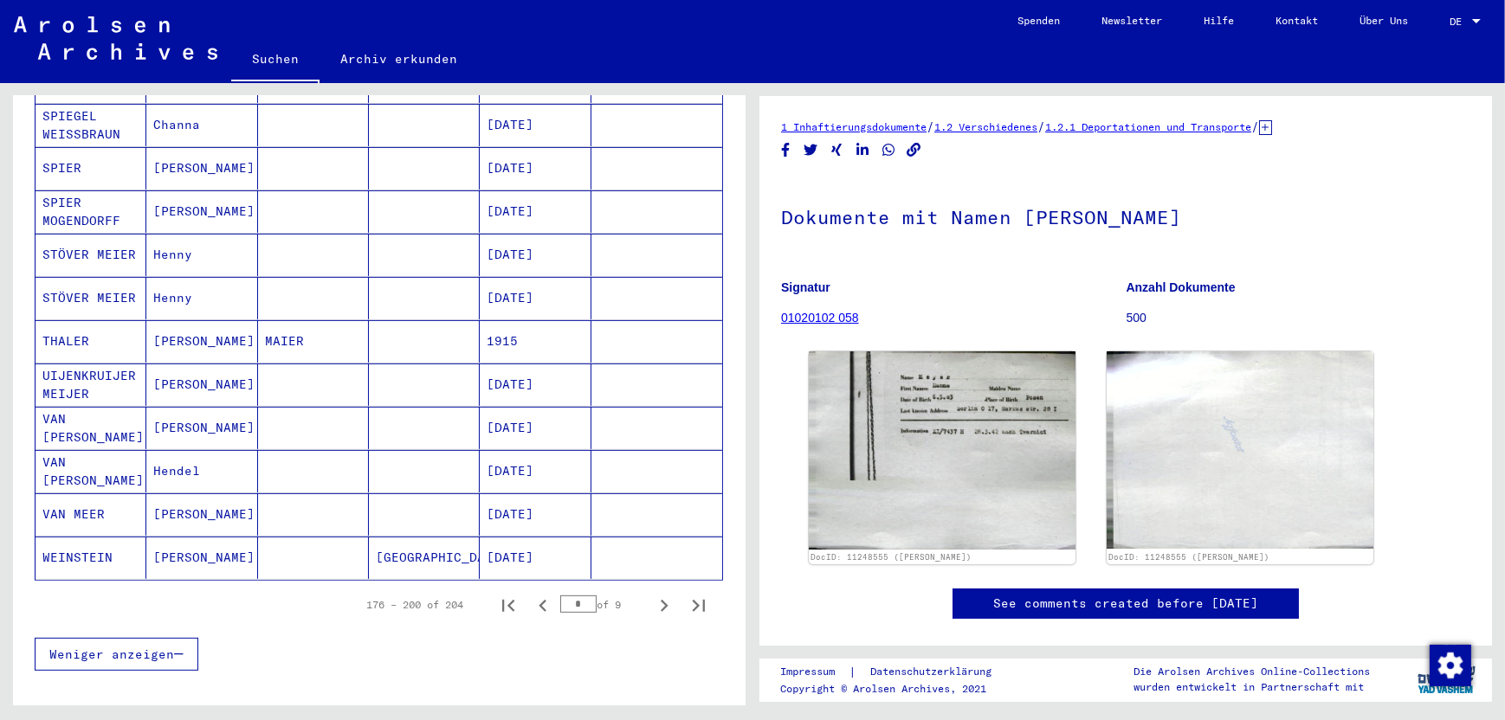
scroll to position [1044, 0]
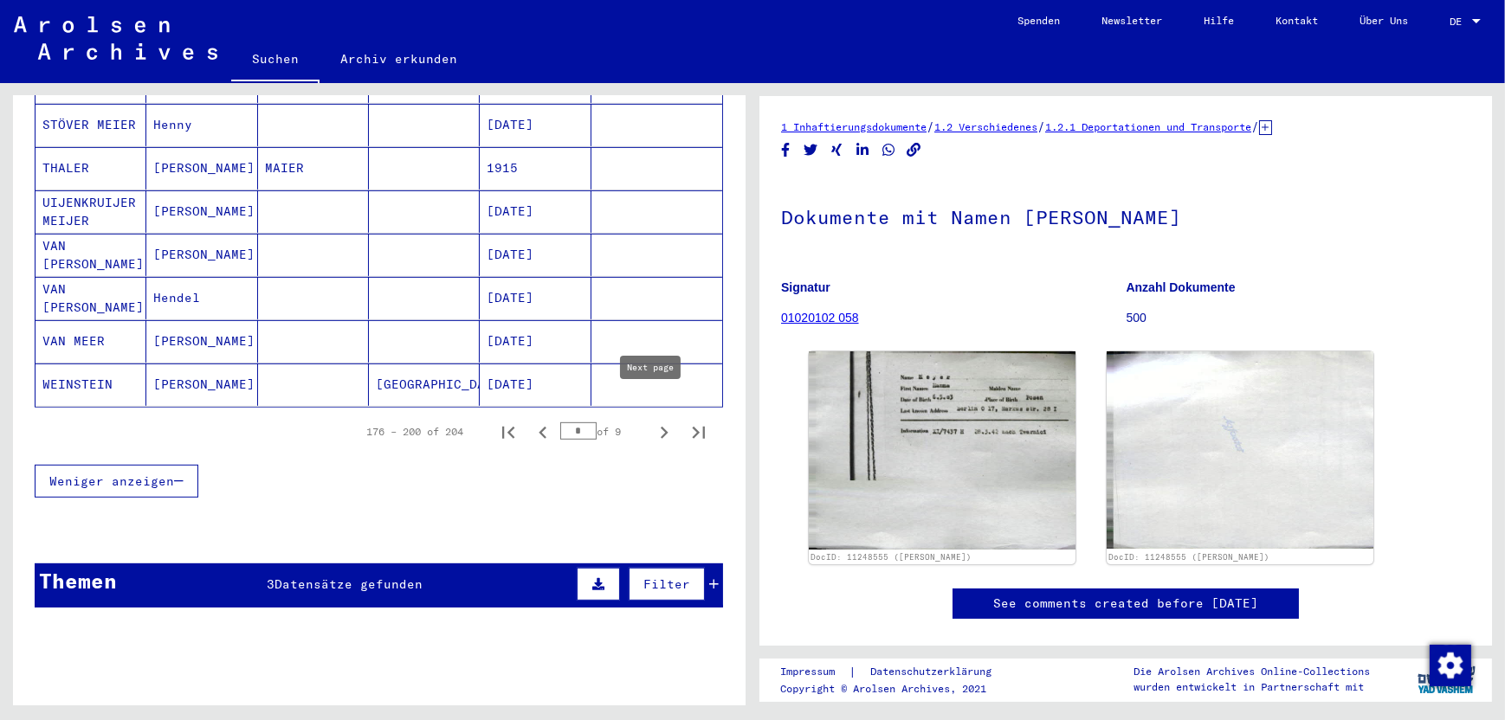
click at [652, 421] on icon "Next page" at bounding box center [664, 433] width 24 height 24
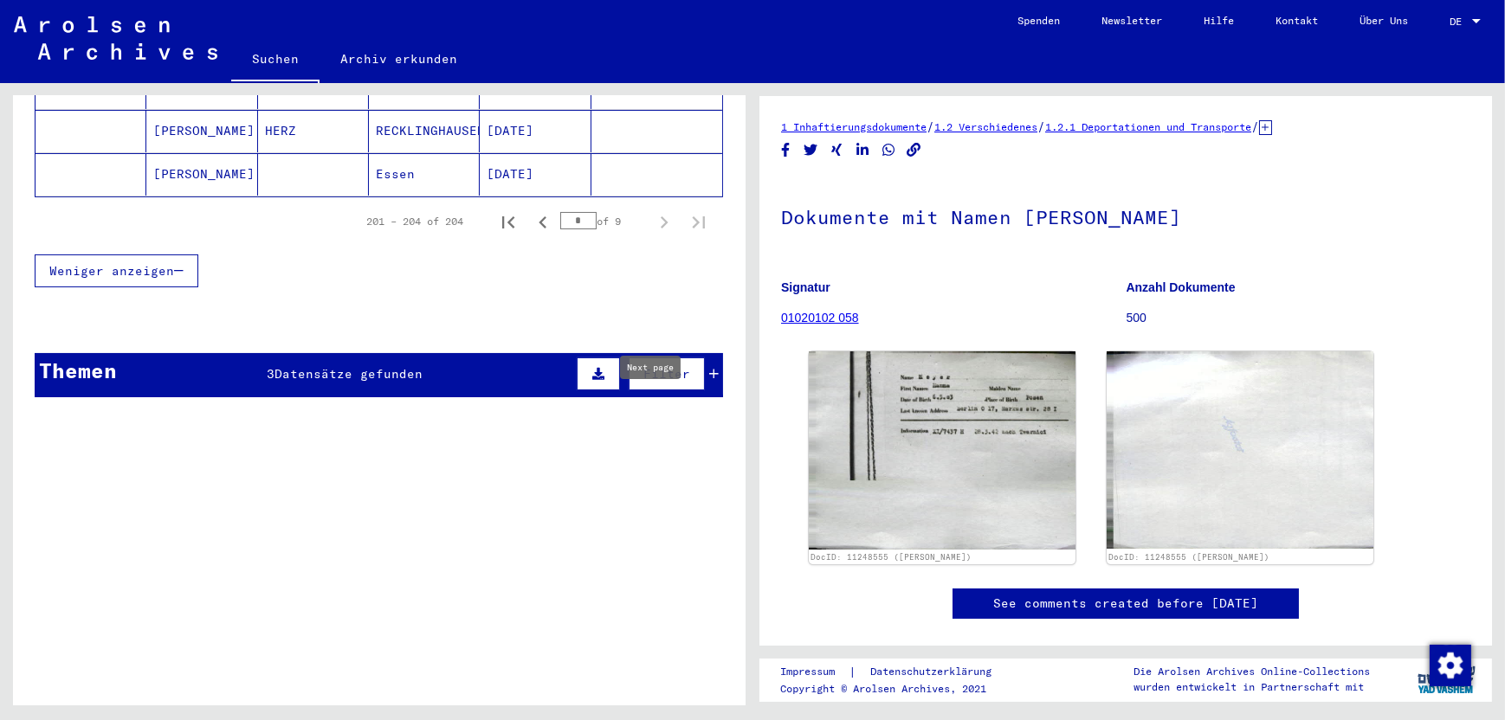
type input "*"
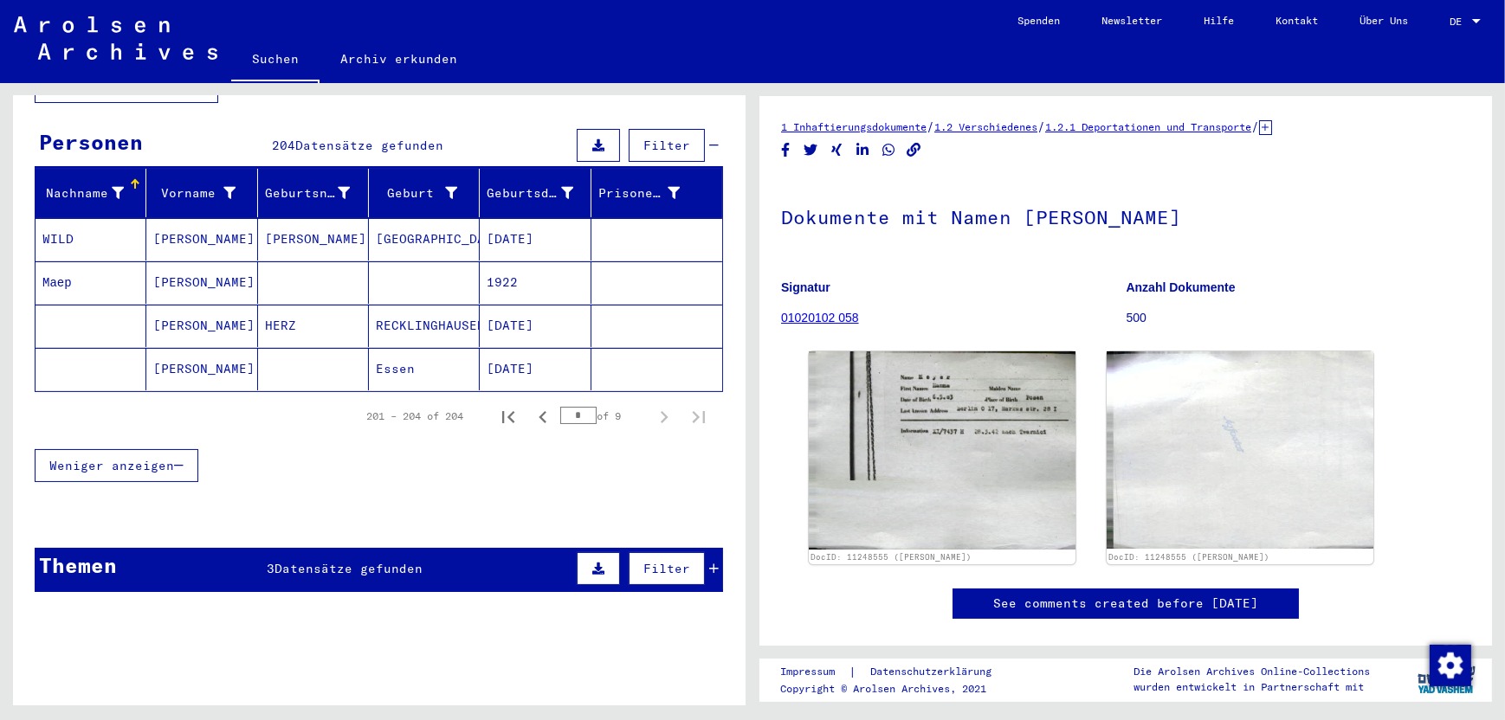
scroll to position [0, 0]
